Goal: Task Accomplishment & Management: Manage account settings

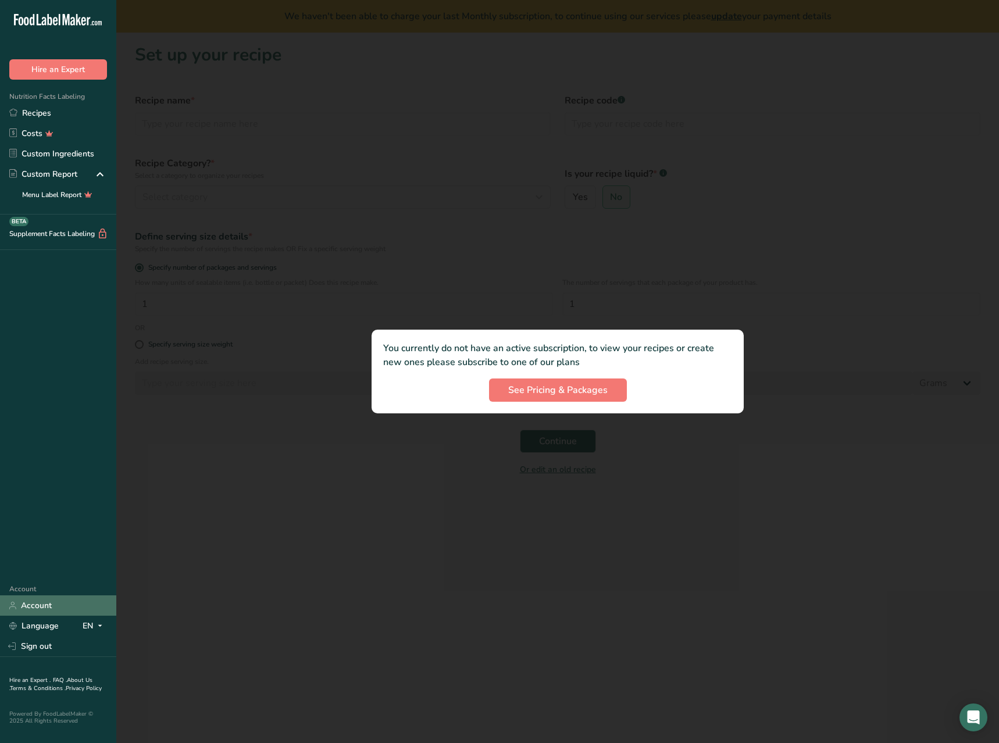
click at [56, 604] on link "Account" at bounding box center [58, 606] width 116 height 20
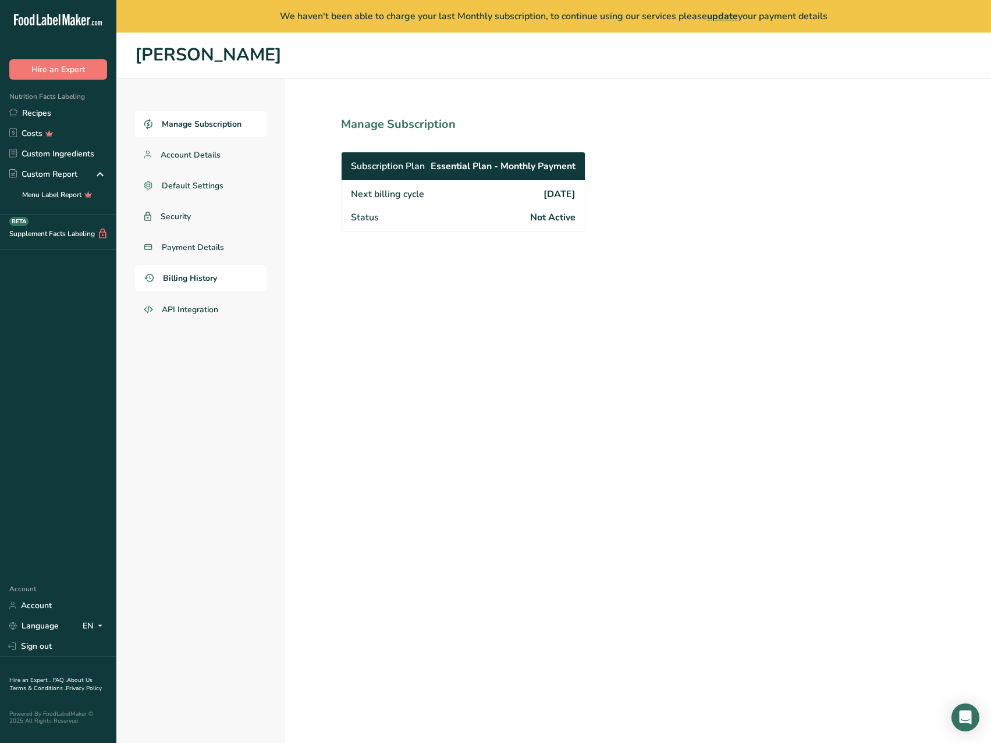
click at [206, 270] on link "Billing History" at bounding box center [200, 278] width 131 height 26
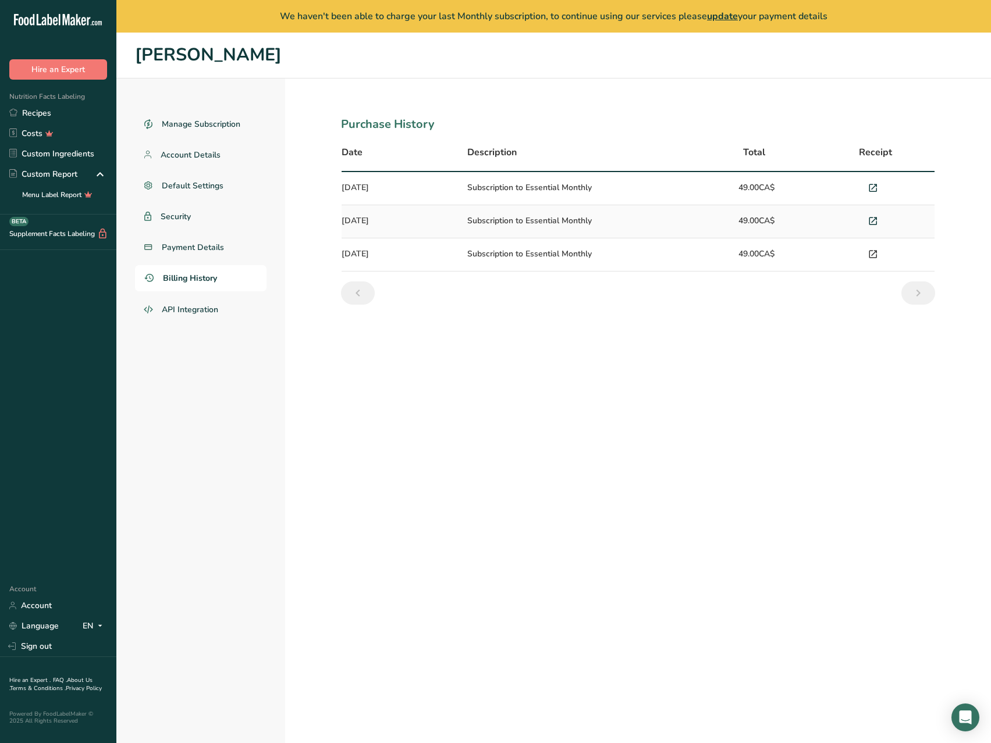
click at [873, 254] on icon at bounding box center [872, 255] width 10 height 16
click at [872, 223] on icon at bounding box center [872, 221] width 10 height 16
click at [875, 254] on icon at bounding box center [872, 255] width 10 height 16
